Goal: Information Seeking & Learning: Learn about a topic

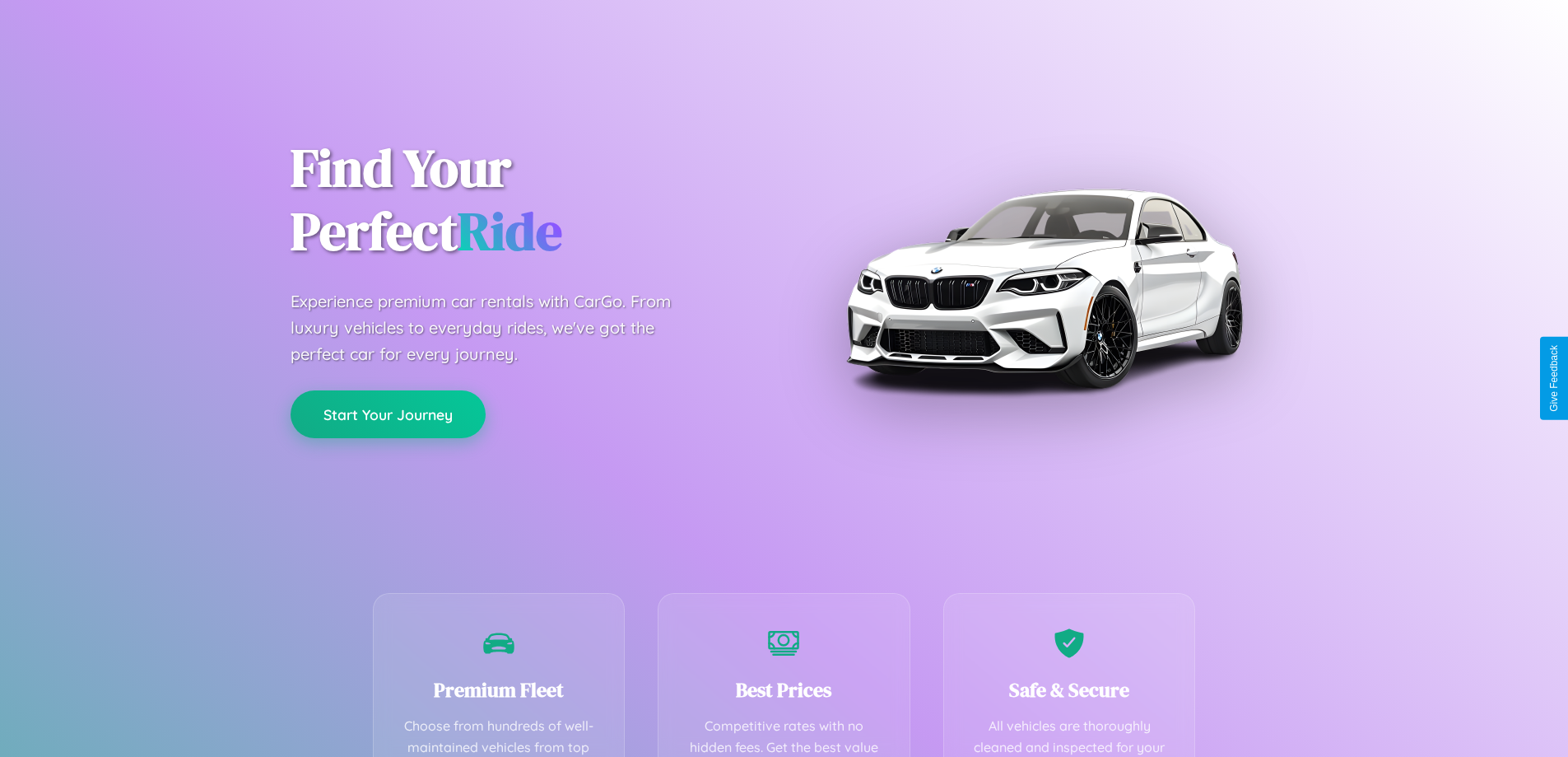
click at [388, 414] on button "Start Your Journey" at bounding box center [388, 414] width 195 height 48
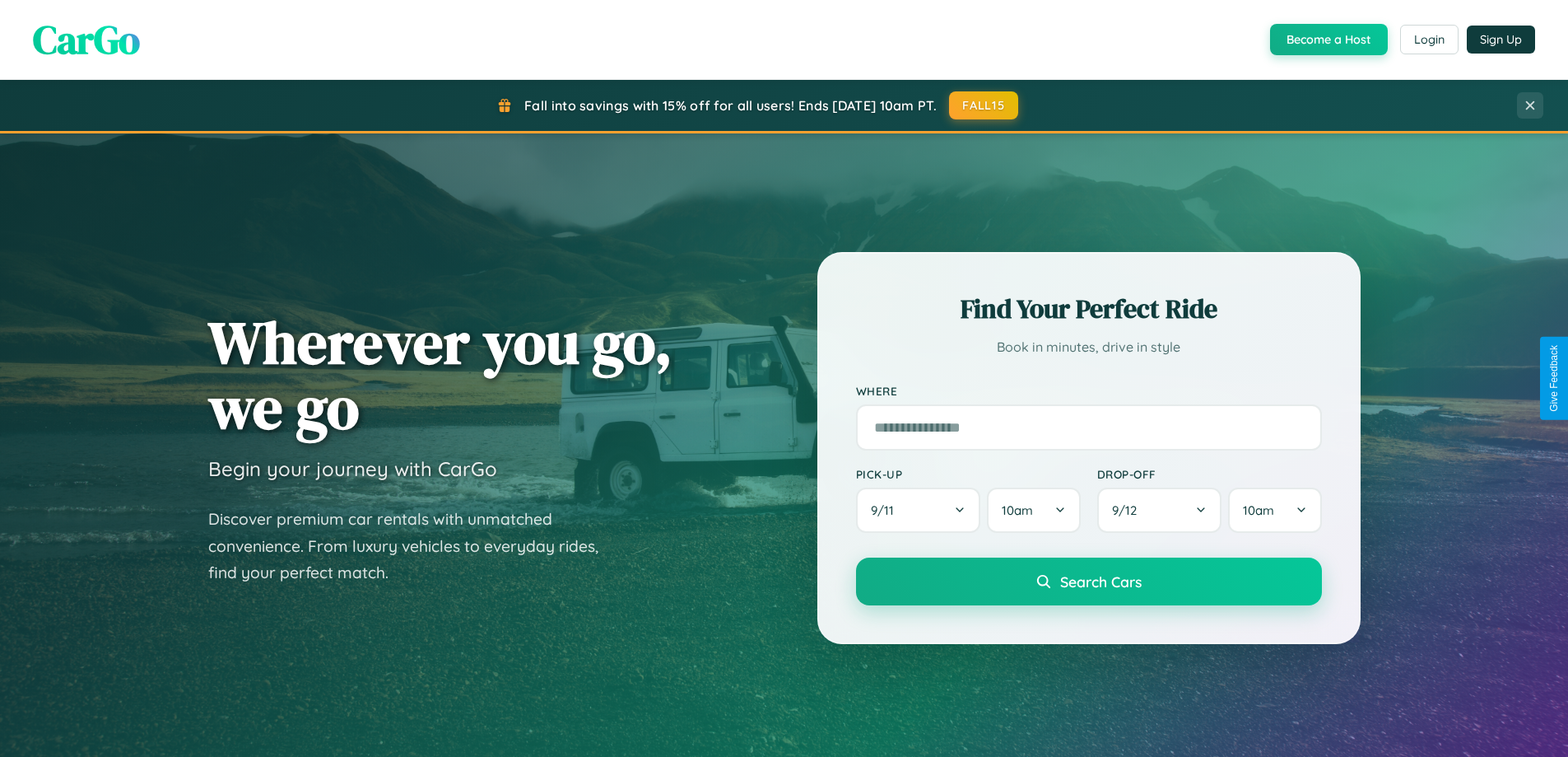
scroll to position [1450, 0]
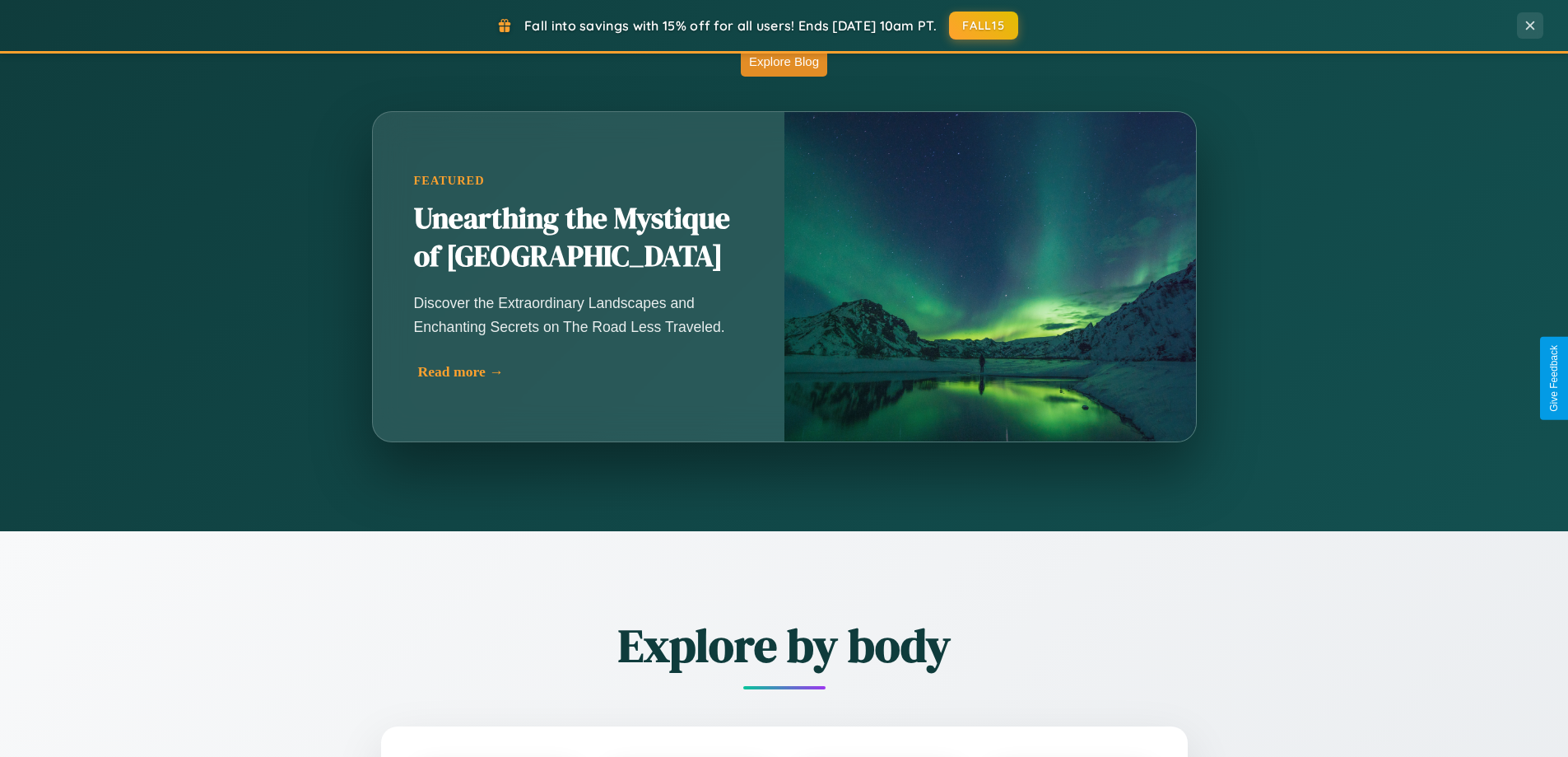
click at [578, 371] on div "Read more →" at bounding box center [582, 371] width 329 height 18
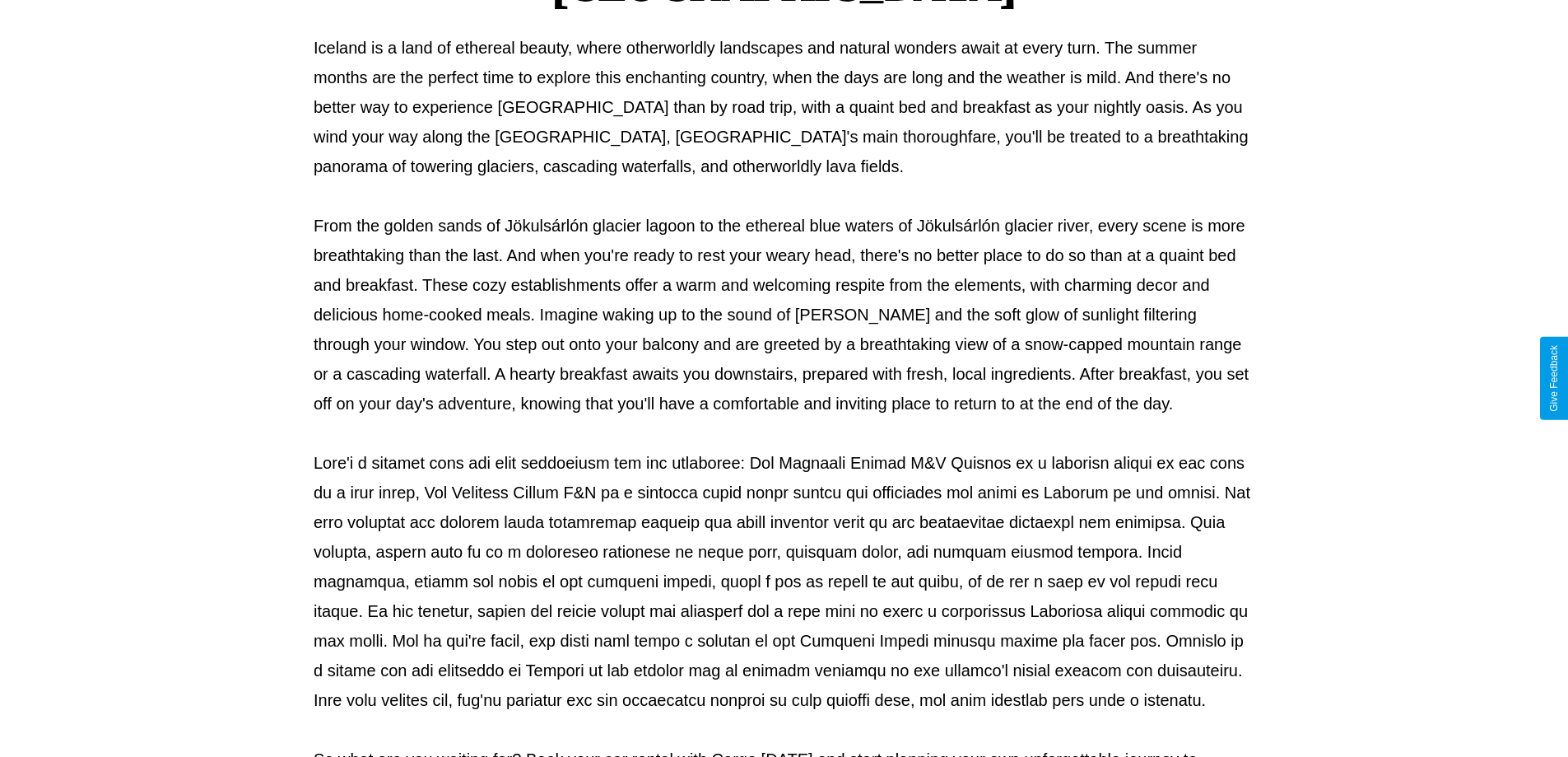
scroll to position [532, 0]
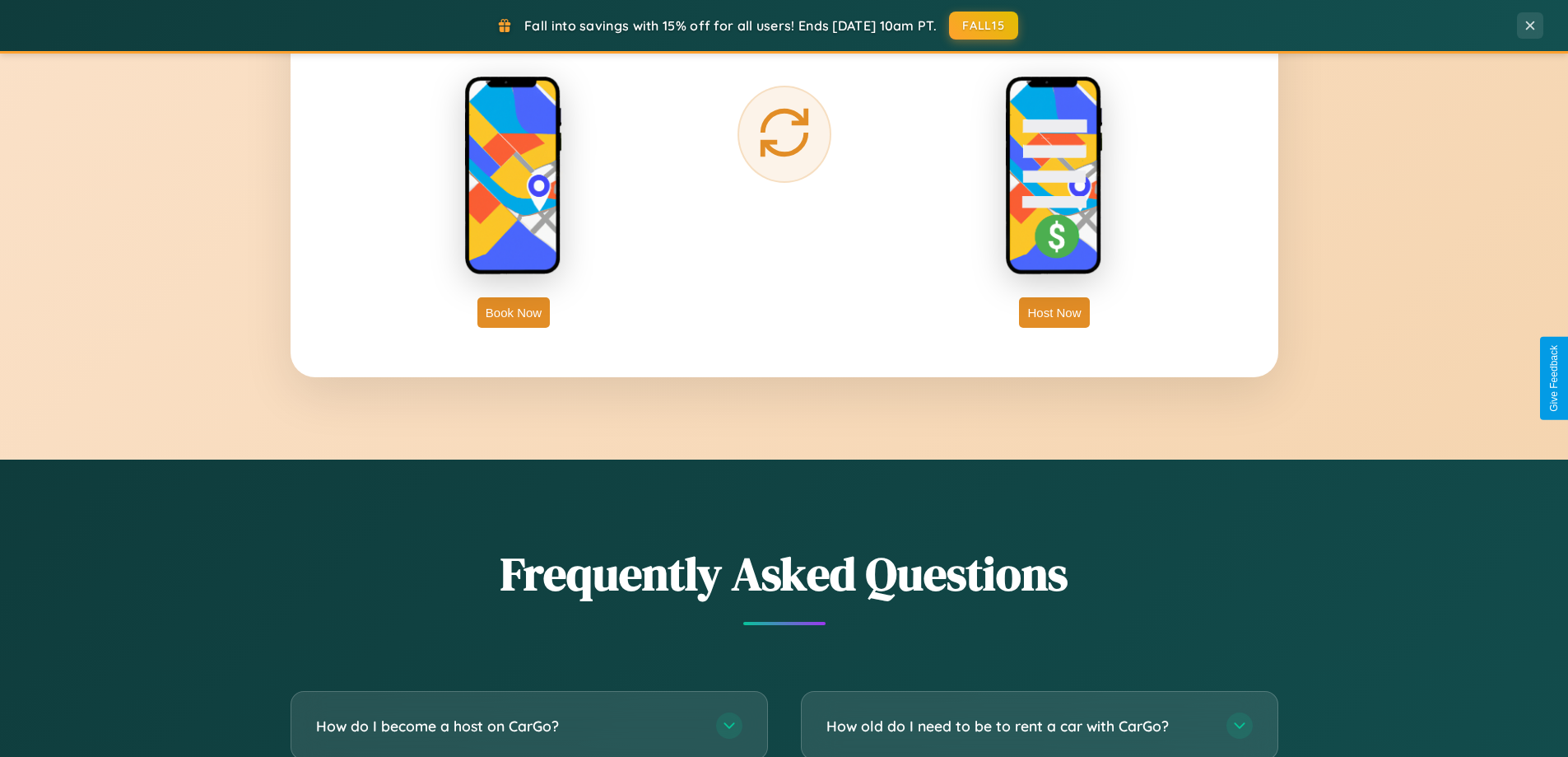
scroll to position [3168, 0]
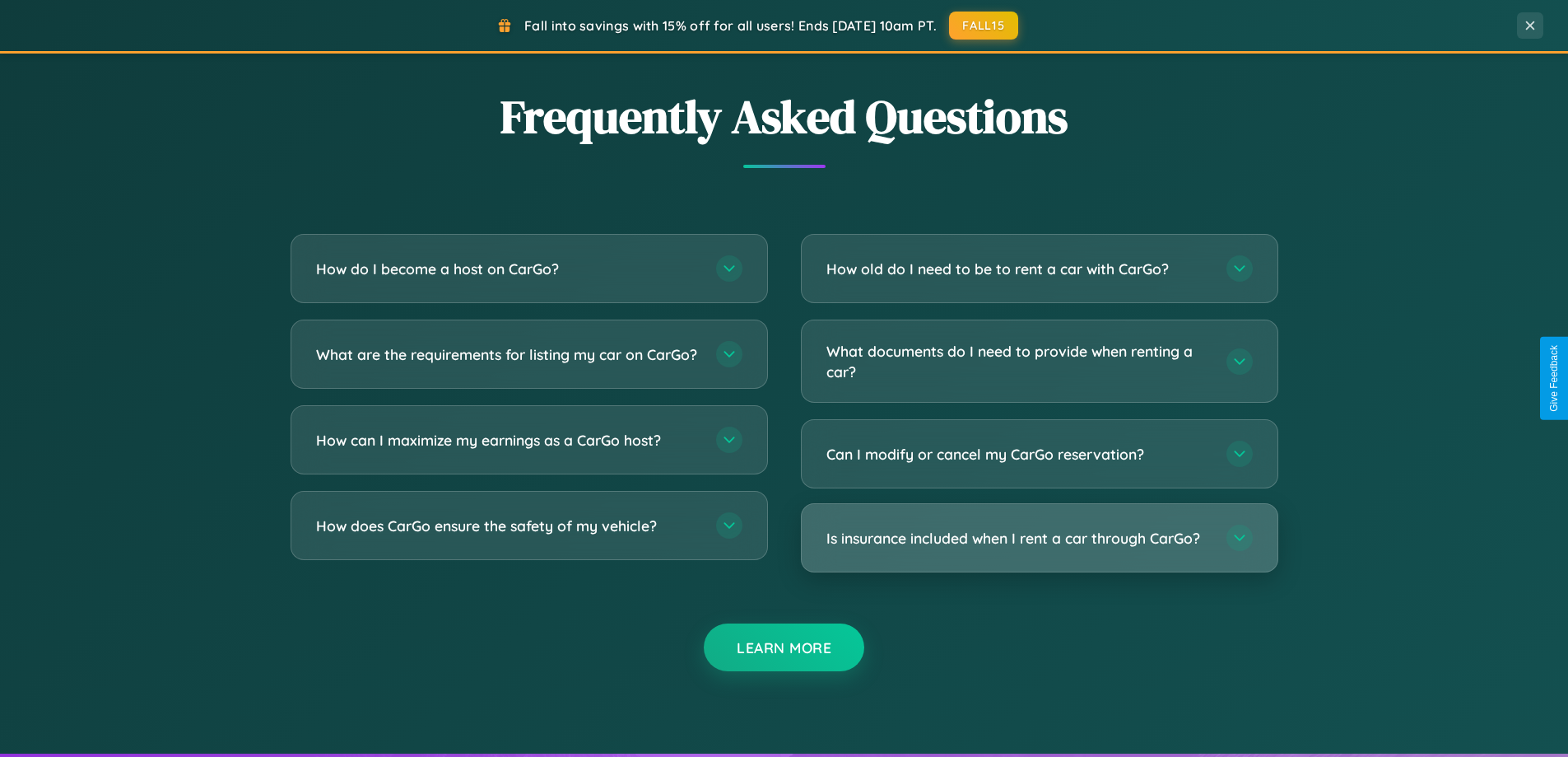
click at [1038, 537] on h3 "Is insurance included when I rent a car through CarGo?" at bounding box center [1018, 538] width 384 height 21
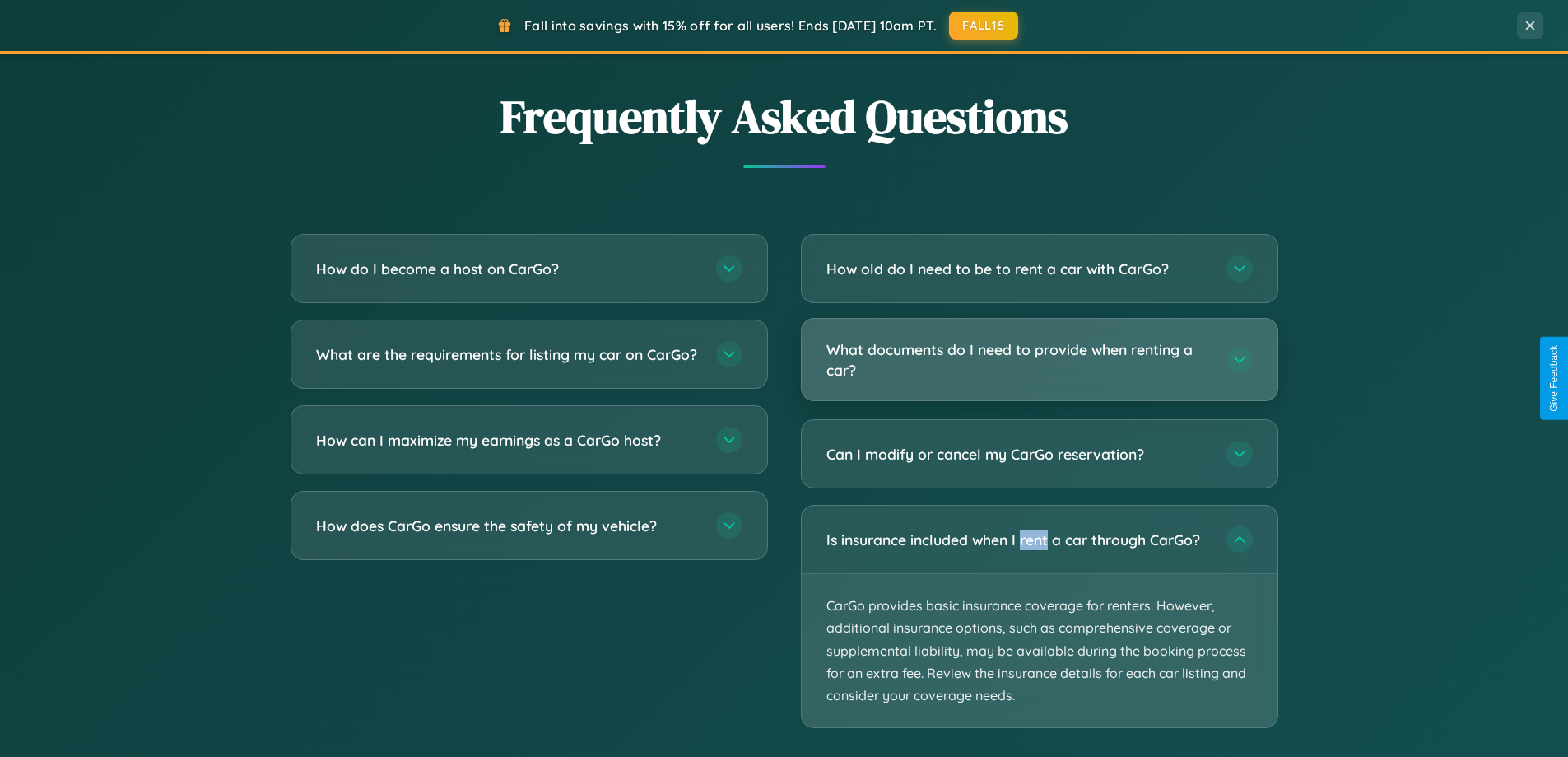
click at [1038, 360] on h3 "What documents do I need to provide when renting a car?" at bounding box center [1018, 360] width 384 height 40
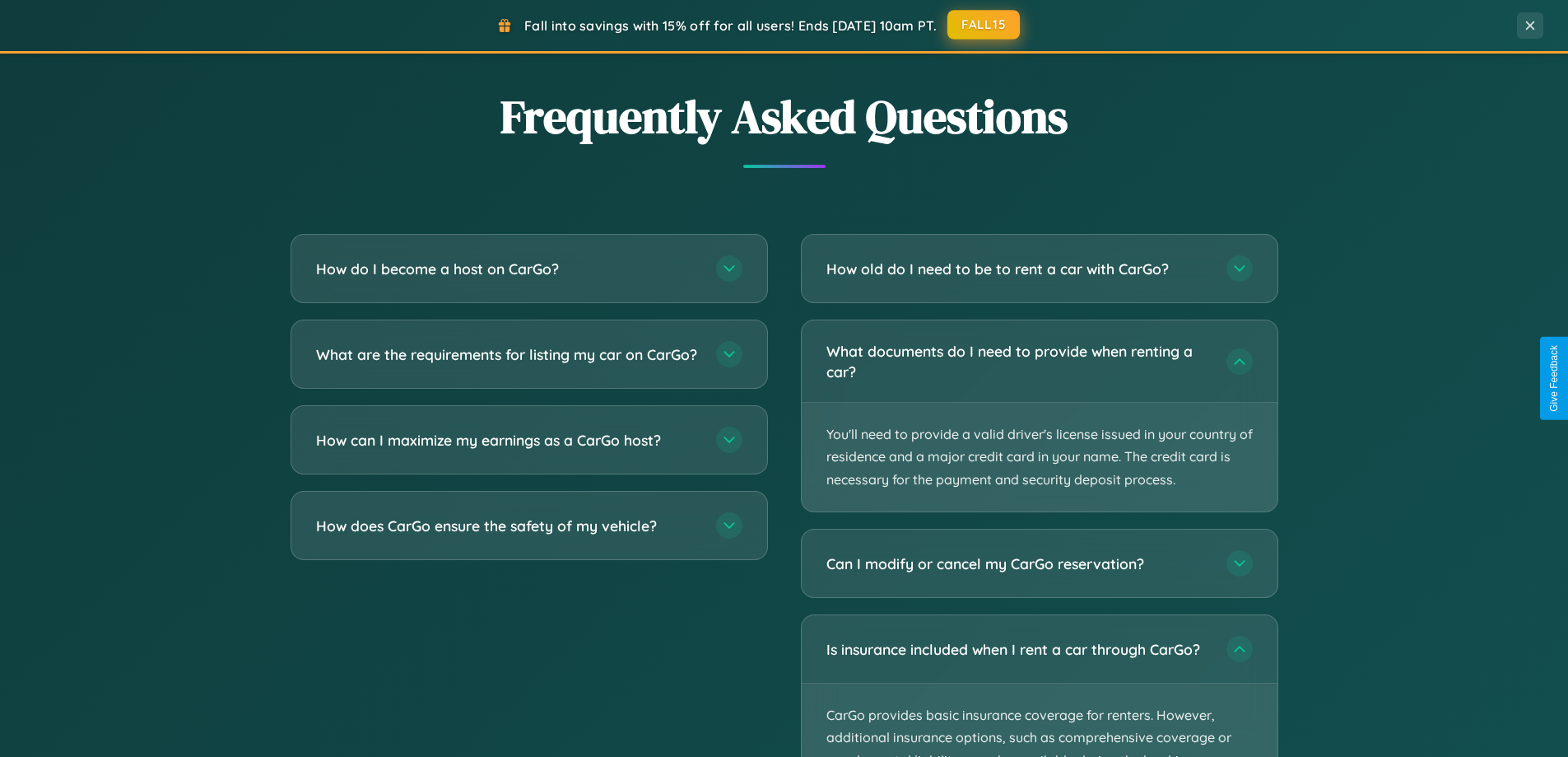
click at [985, 25] on button "FALL15" at bounding box center [983, 24] width 72 height 29
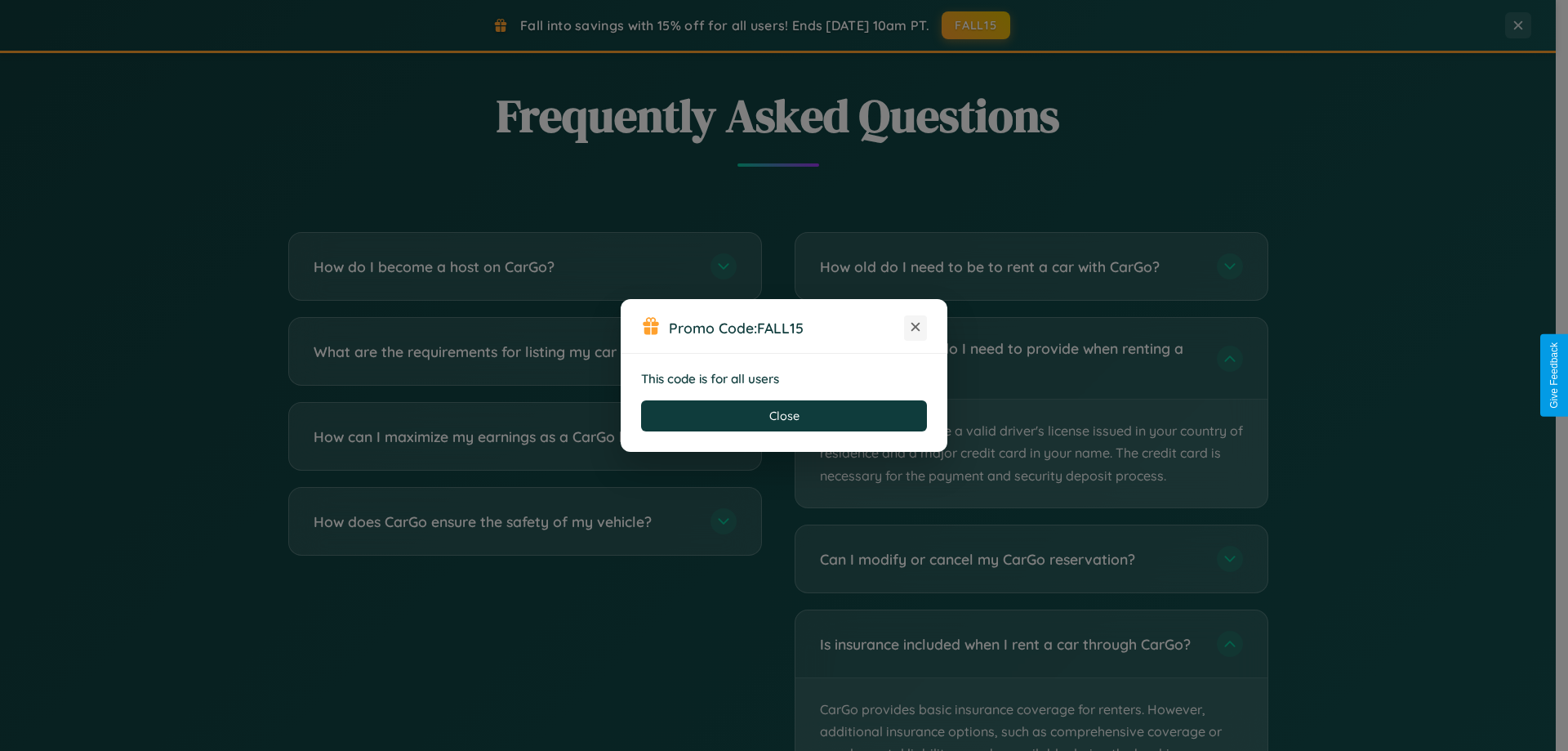
click at [915, 328] on icon at bounding box center [915, 327] width 17 height 17
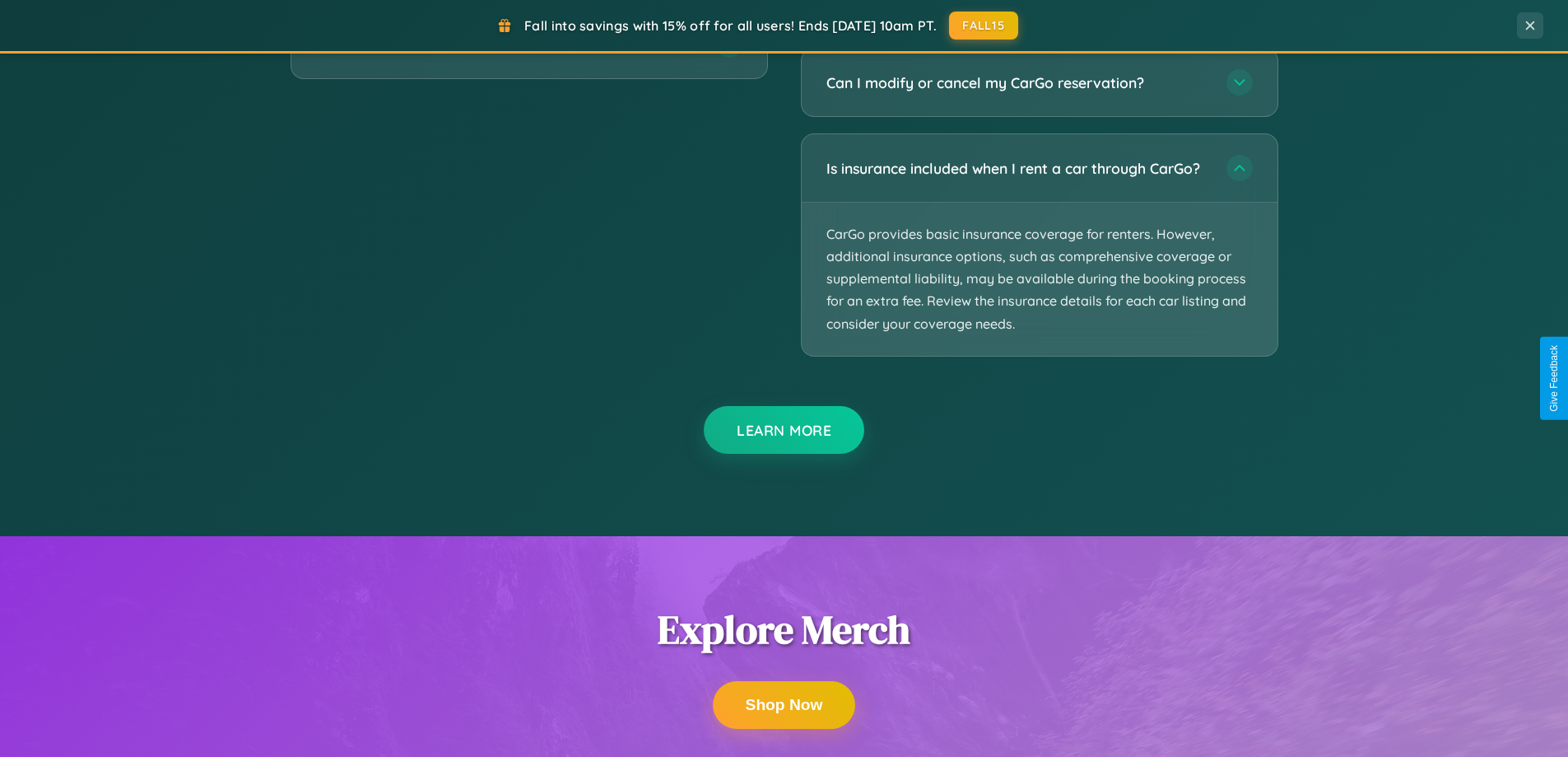
scroll to position [2953, 0]
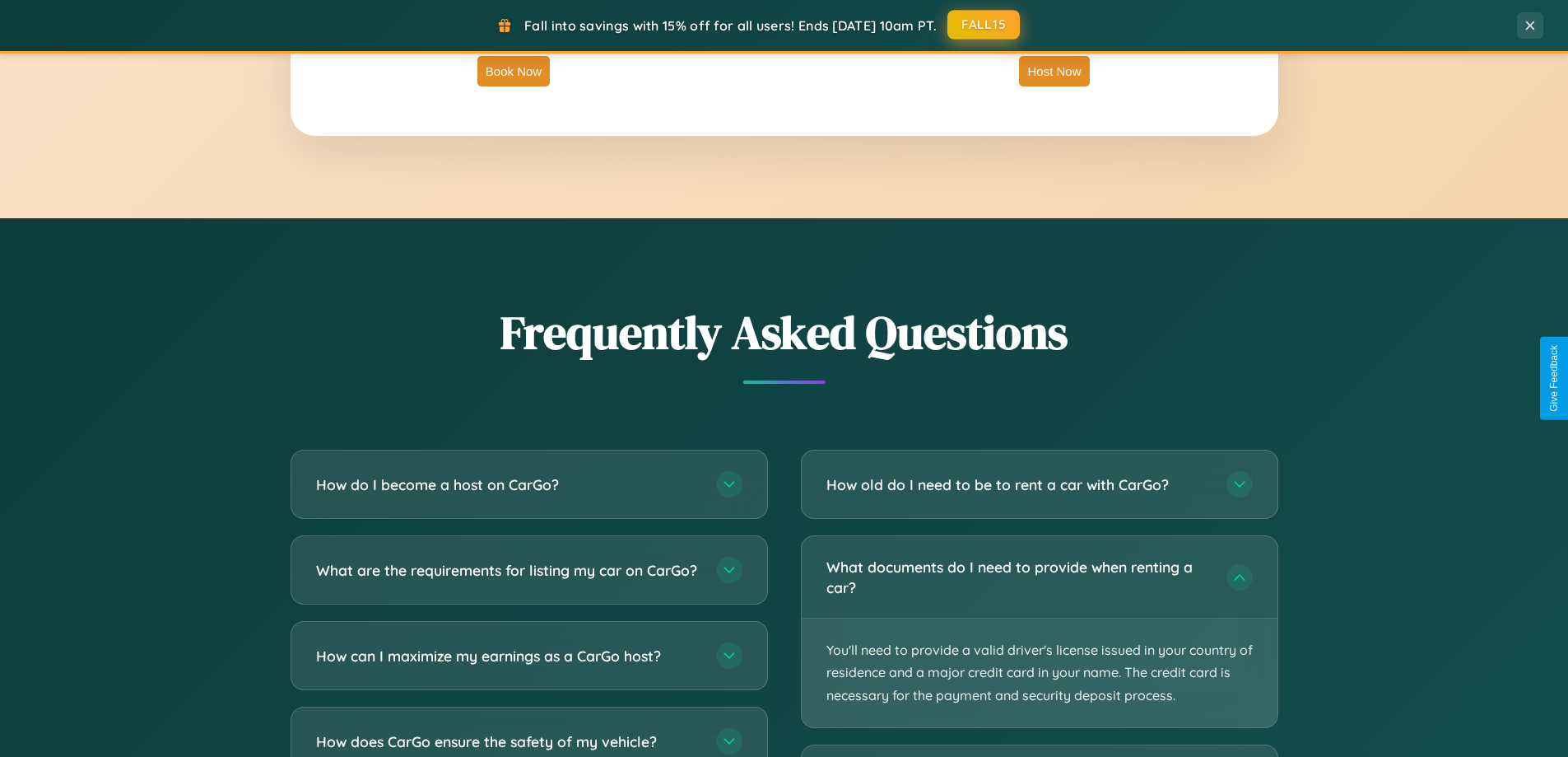
click at [985, 24] on button "FALL15" at bounding box center [983, 24] width 72 height 29
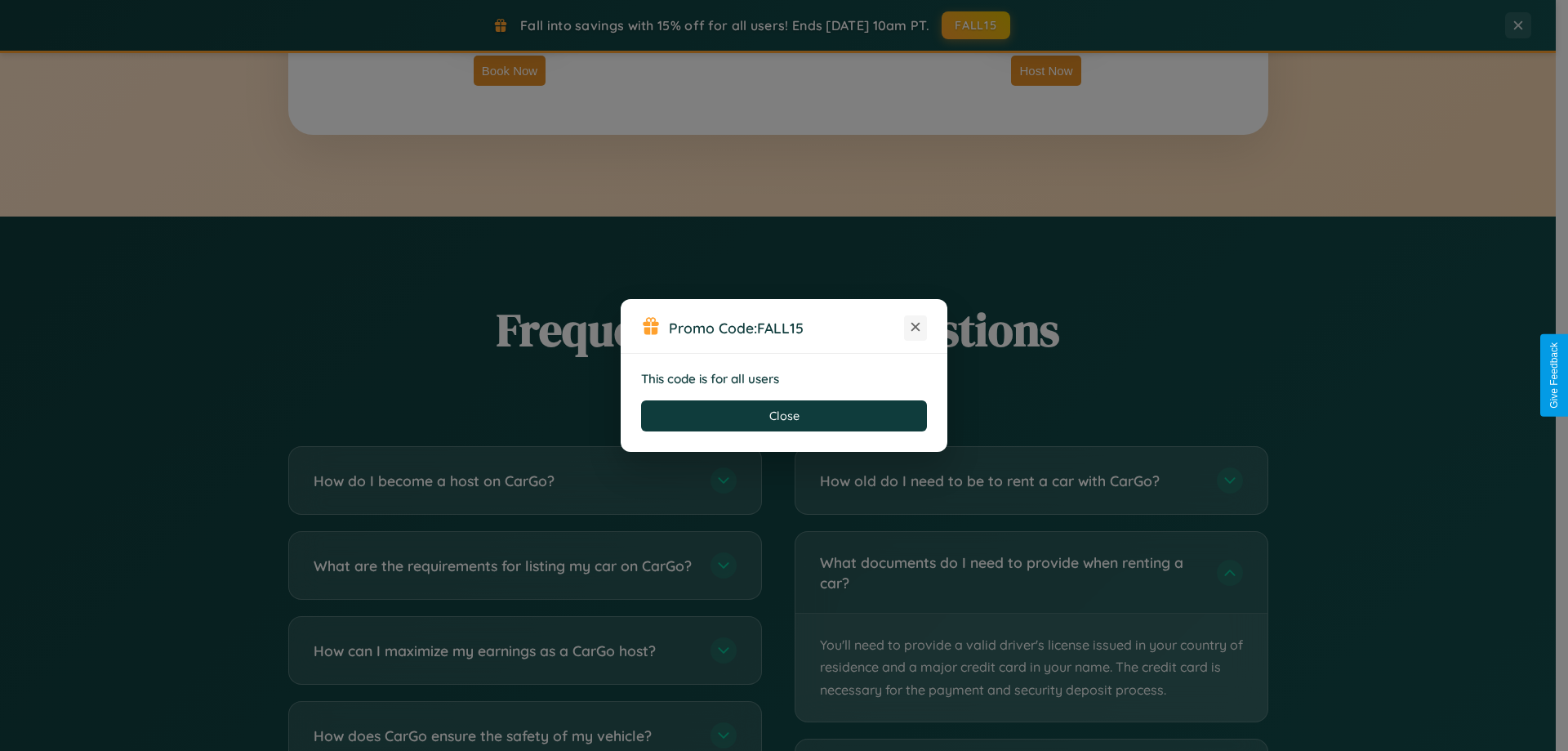
click at [915, 328] on icon at bounding box center [915, 327] width 17 height 17
